Goal: Task Accomplishment & Management: Manage account settings

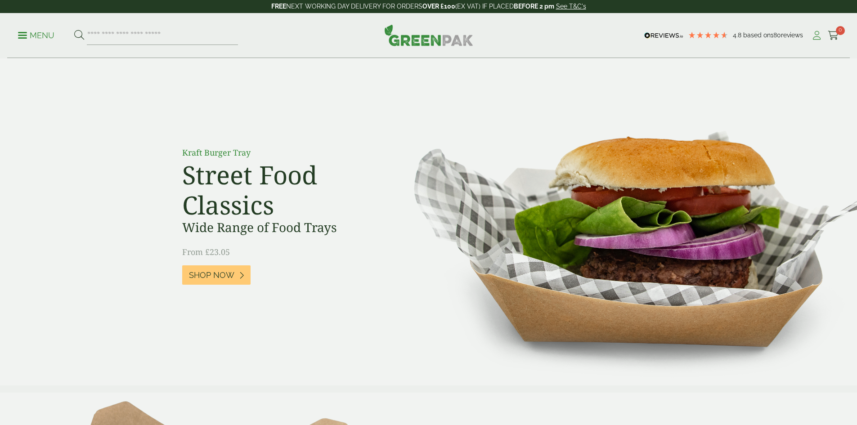
click at [812, 36] on icon at bounding box center [817, 35] width 11 height 9
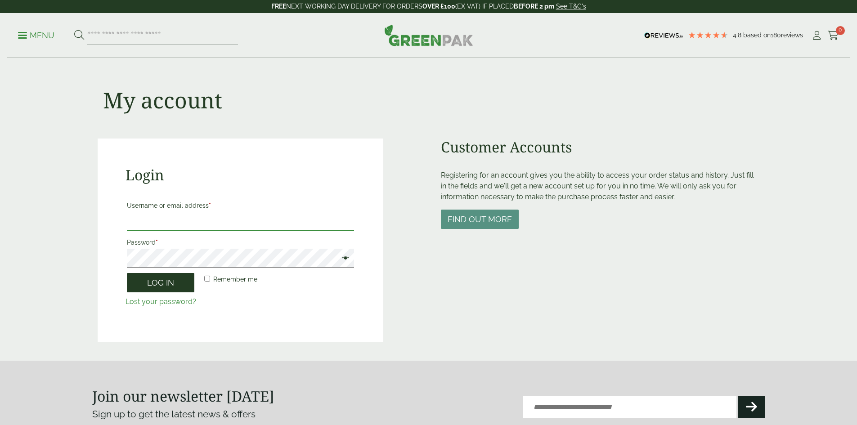
type input "**********"
click at [176, 287] on button "Log in" at bounding box center [161, 282] width 68 height 19
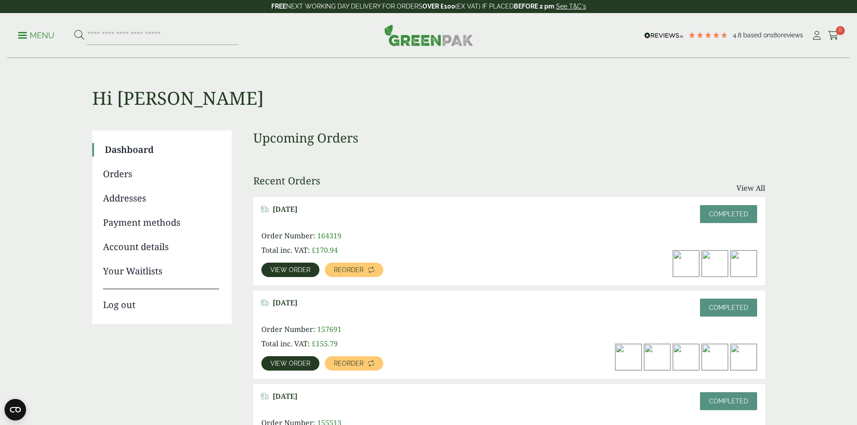
click at [115, 174] on link "Orders" at bounding box center [161, 174] width 116 height 14
